Goal: Transaction & Acquisition: Purchase product/service

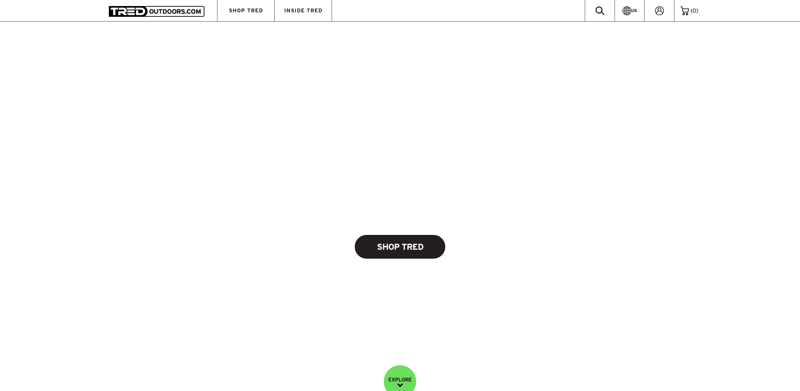
click at [391, 247] on link "Shop Tred" at bounding box center [400, 247] width 91 height 24
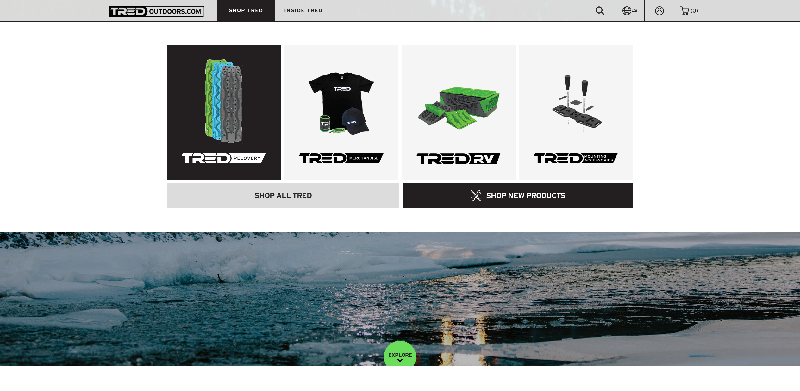
click at [242, 105] on link at bounding box center [224, 112] width 114 height 135
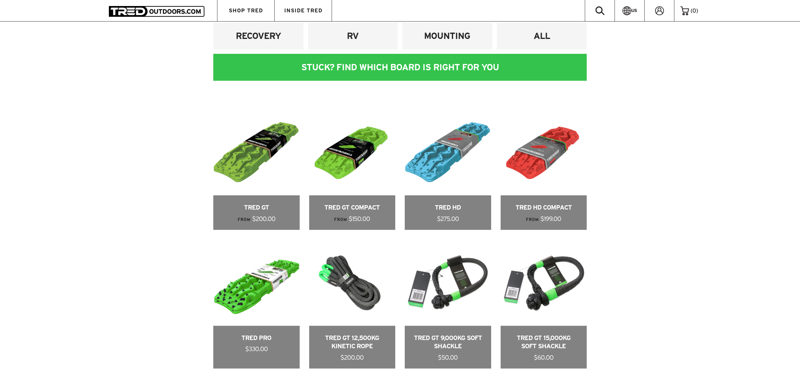
scroll to position [380, 0]
click at [349, 156] on link at bounding box center [352, 170] width 86 height 121
click at [252, 284] on link at bounding box center [256, 304] width 86 height 129
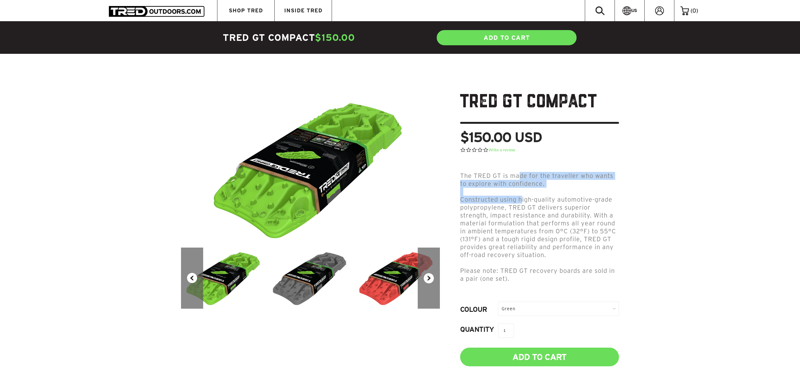
drag, startPoint x: 517, startPoint y: 177, endPoint x: 522, endPoint y: 198, distance: 21.4
click at [522, 198] on div "The TRED GT is made for the traveller who wants to explore with confidence. Con…" at bounding box center [539, 227] width 159 height 111
click at [551, 222] on span "Constructed using high-quality automotive-grade polypropylene, TRED GT delivers…" at bounding box center [538, 227] width 156 height 62
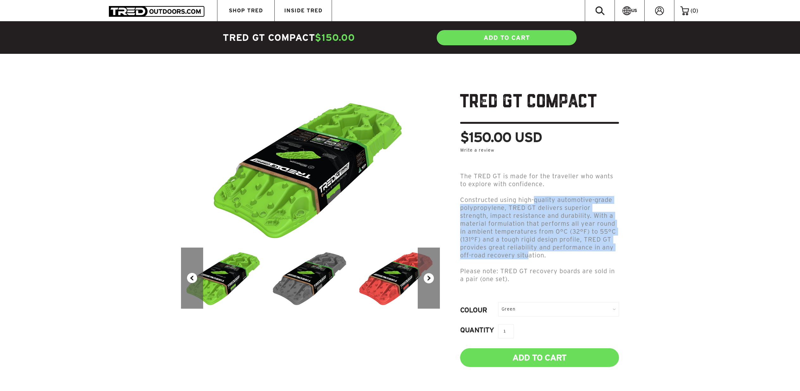
drag, startPoint x: 536, startPoint y: 203, endPoint x: 530, endPoint y: 257, distance: 54.2
click at [530, 257] on p "Constructed using high-quality automotive-grade polypropylene, TRED GT delivers…" at bounding box center [539, 227] width 159 height 63
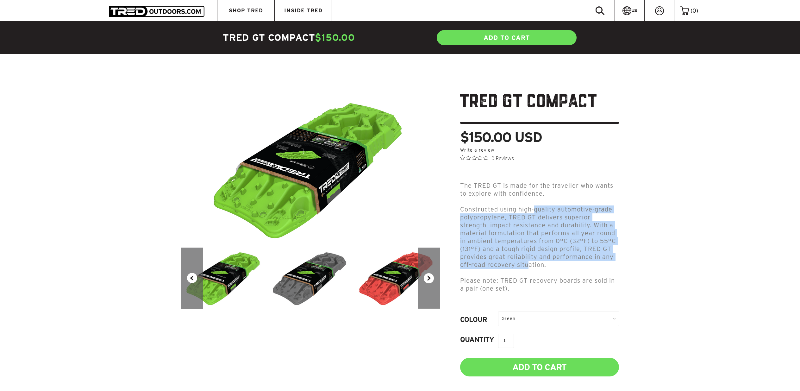
click at [529, 255] on span "Constructed using high-quality automotive-grade polypropylene, TRED GT delivers…" at bounding box center [538, 237] width 156 height 62
drag, startPoint x: 516, startPoint y: 255, endPoint x: 517, endPoint y: 210, distance: 45.0
click at [517, 210] on span "Constructed using high-quality automotive-grade polypropylene, TRED GT delivers…" at bounding box center [538, 237] width 156 height 62
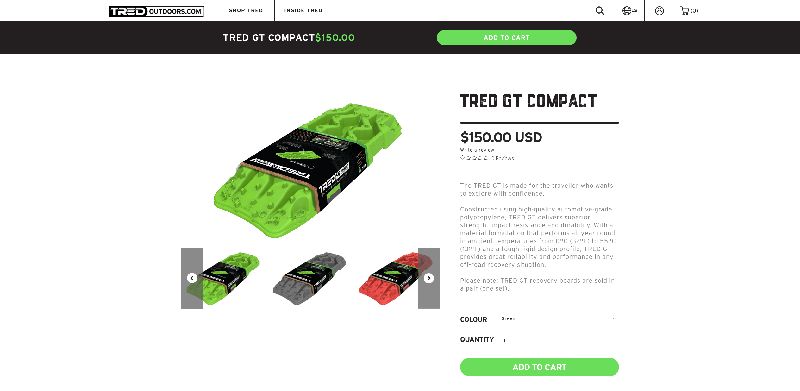
click at [541, 317] on div "Green" at bounding box center [558, 319] width 121 height 14
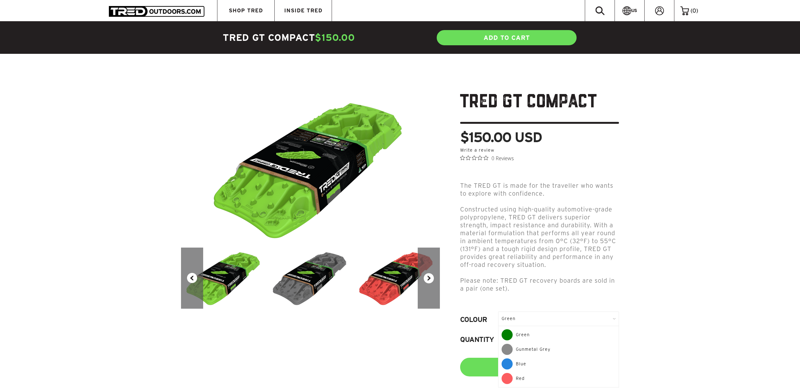
click at [537, 353] on div "Gunmetal Grey" at bounding box center [559, 351] width 114 height 15
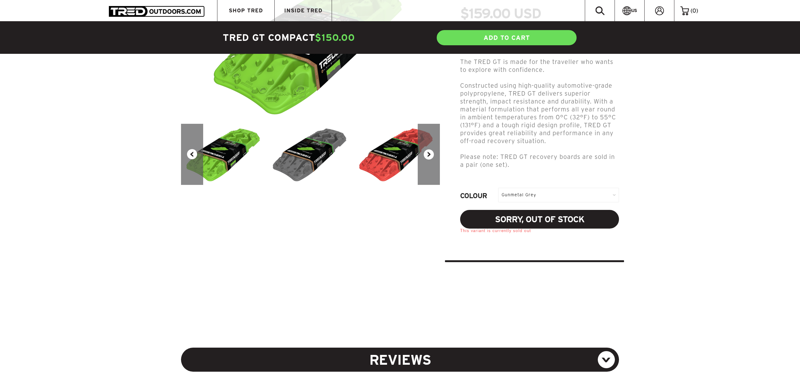
scroll to position [127, 0]
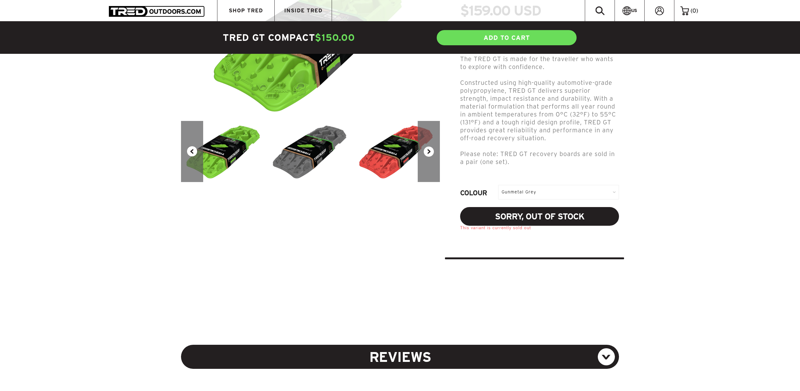
click at [553, 194] on div "Gunmetal Grey" at bounding box center [558, 192] width 121 height 14
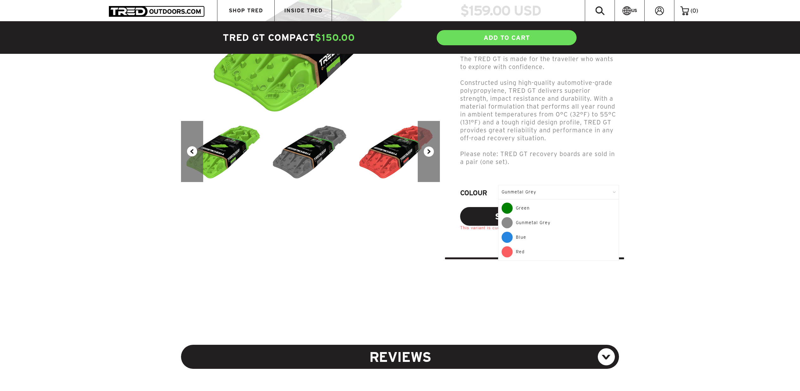
click at [529, 238] on div "Blue" at bounding box center [559, 239] width 114 height 15
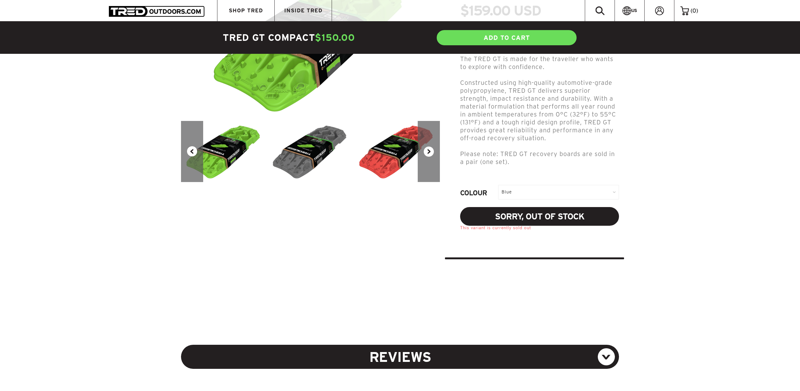
click at [546, 188] on div "Blue" at bounding box center [558, 192] width 121 height 14
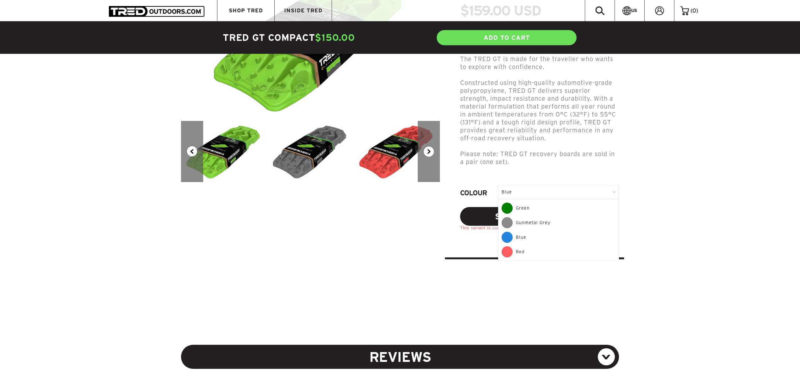
click at [532, 209] on div "Green" at bounding box center [559, 210] width 114 height 15
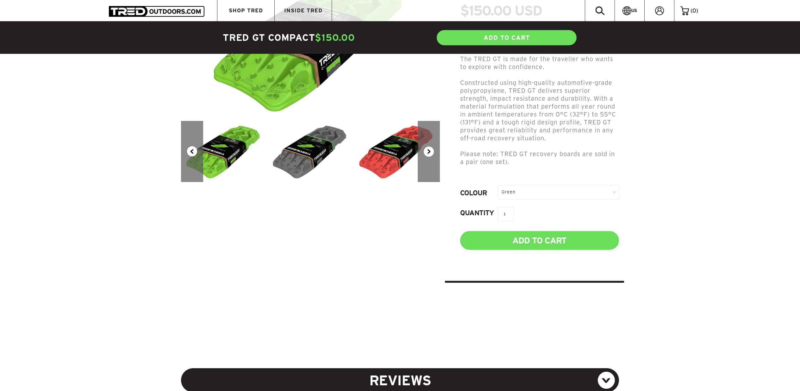
click at [539, 195] on div "Green" at bounding box center [558, 192] width 121 height 14
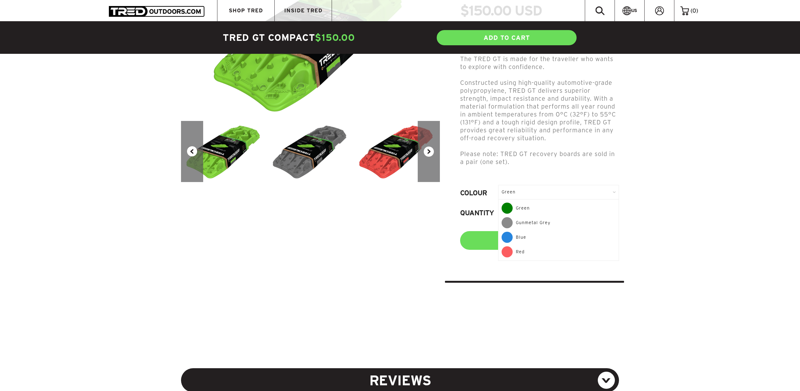
click at [549, 144] on p at bounding box center [539, 146] width 159 height 8
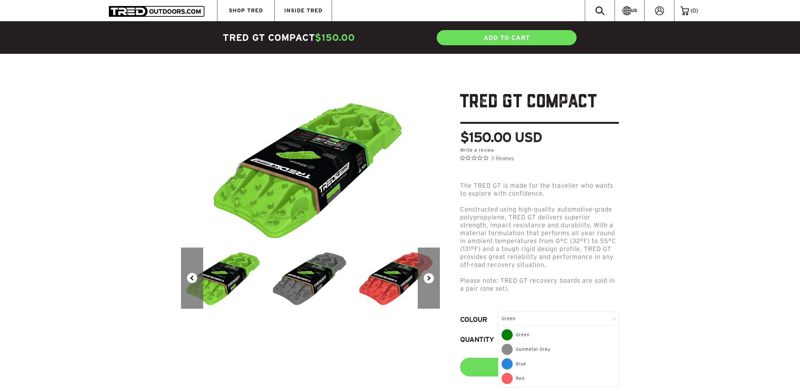
drag, startPoint x: 155, startPoint y: 230, endPoint x: 174, endPoint y: 120, distance: 112.0
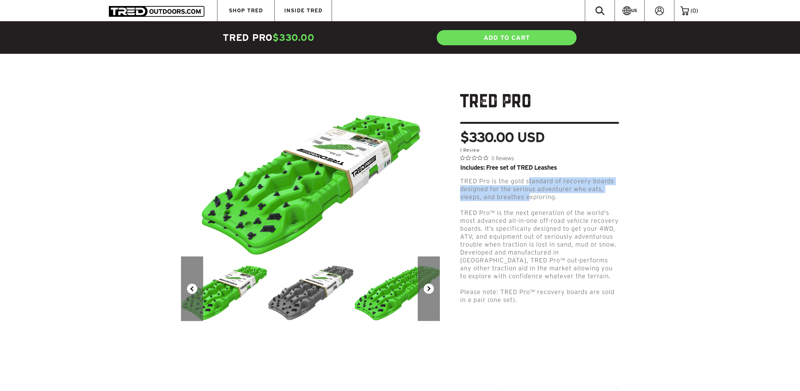
drag, startPoint x: 529, startPoint y: 182, endPoint x: 529, endPoint y: 200, distance: 18.0
click at [529, 200] on p "TRED Pro is the gold standard of recovery boards designed for the serious adven…" at bounding box center [539, 189] width 159 height 24
click at [525, 224] on span "TRED Pro™ is the next generation of the world's most advanced all-in-one off-ro…" at bounding box center [539, 244] width 159 height 70
